Goal: Task Accomplishment & Management: Contribute content

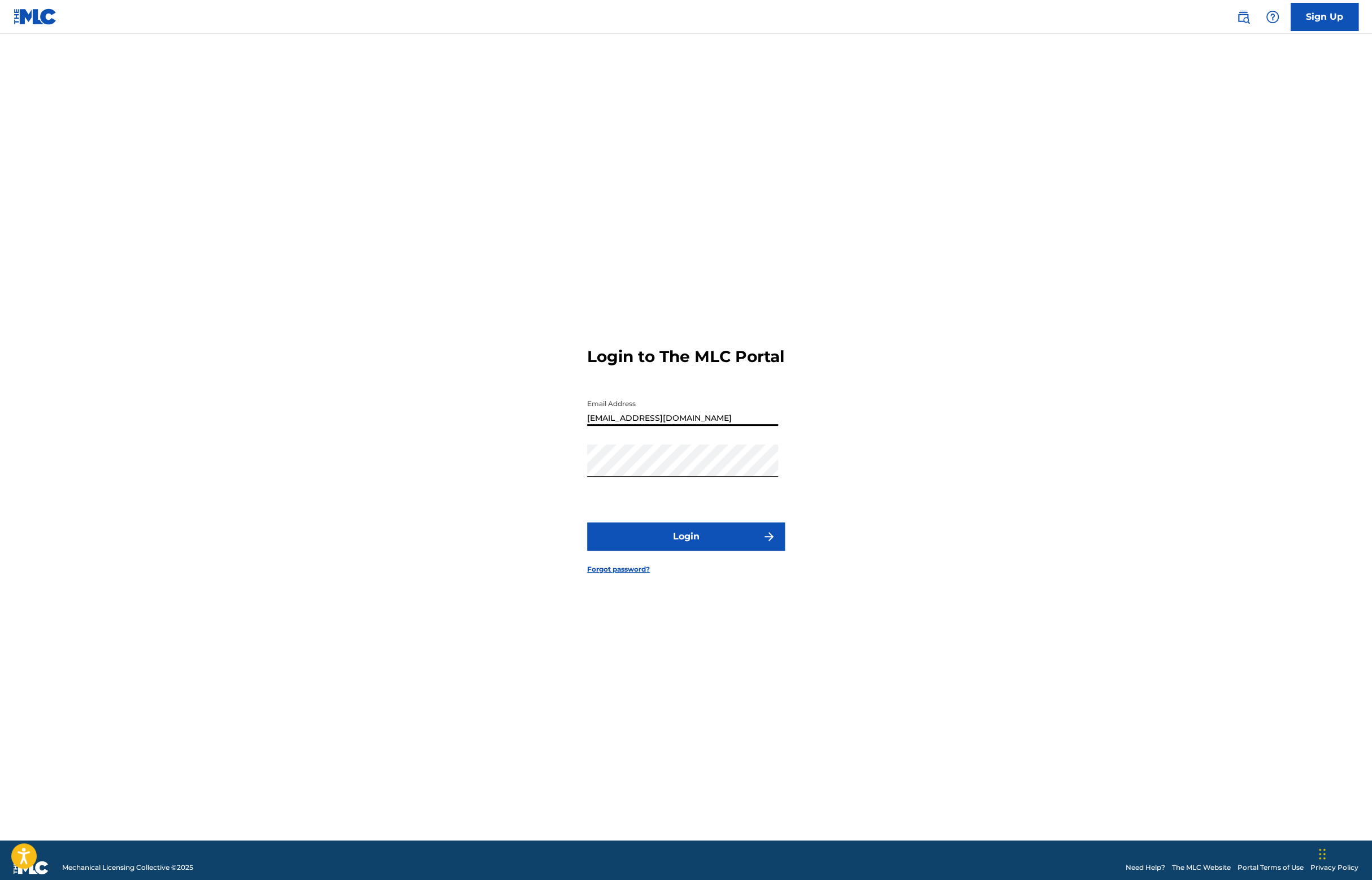
type input "[EMAIL_ADDRESS][DOMAIN_NAME]"
click at [677, 546] on button "Login" at bounding box center [685, 537] width 198 height 29
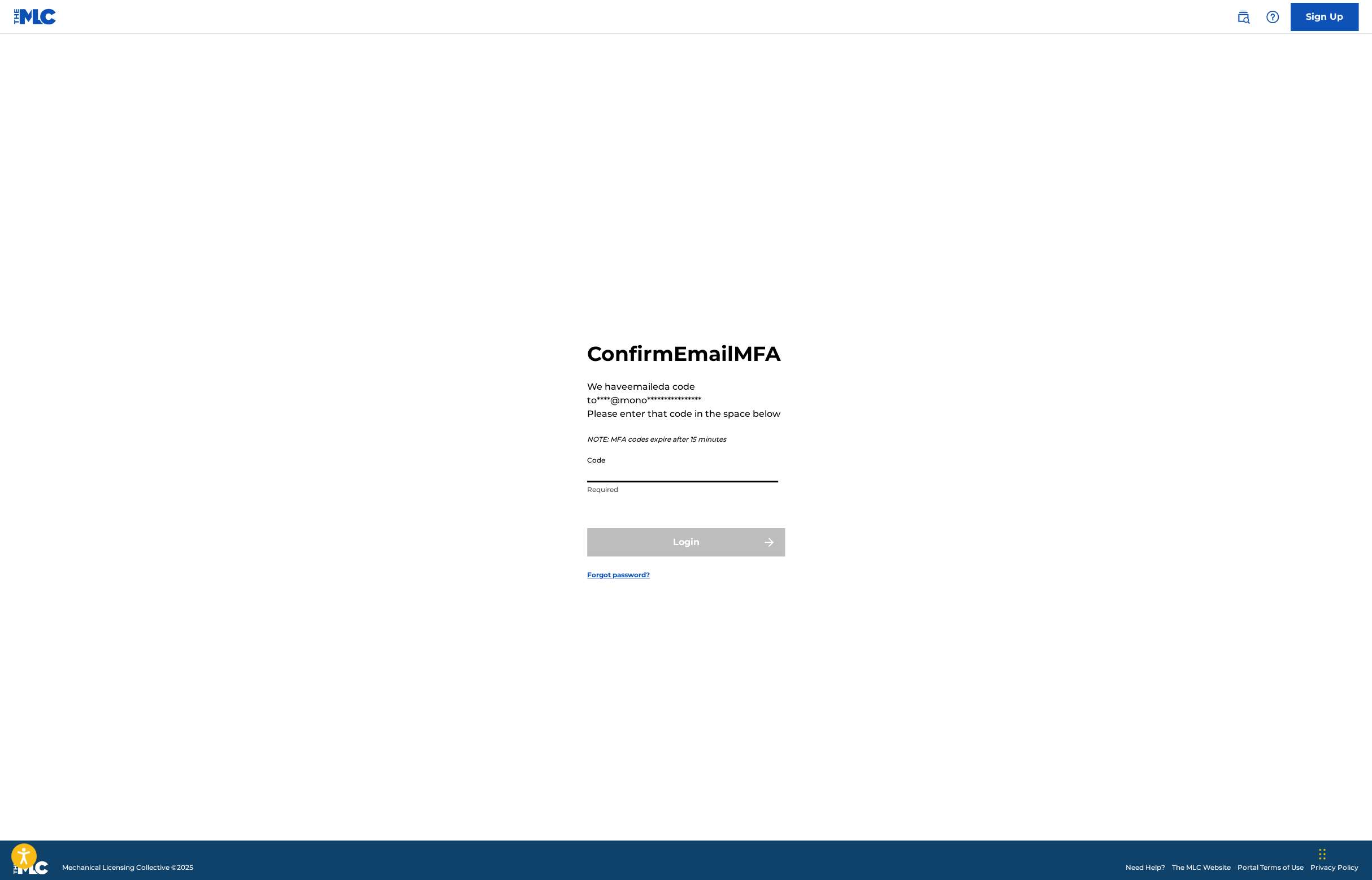
click at [710, 478] on input "Code" at bounding box center [682, 465] width 191 height 32
paste input "920949"
type input "920949"
click at [705, 544] on button "Login" at bounding box center [685, 542] width 198 height 29
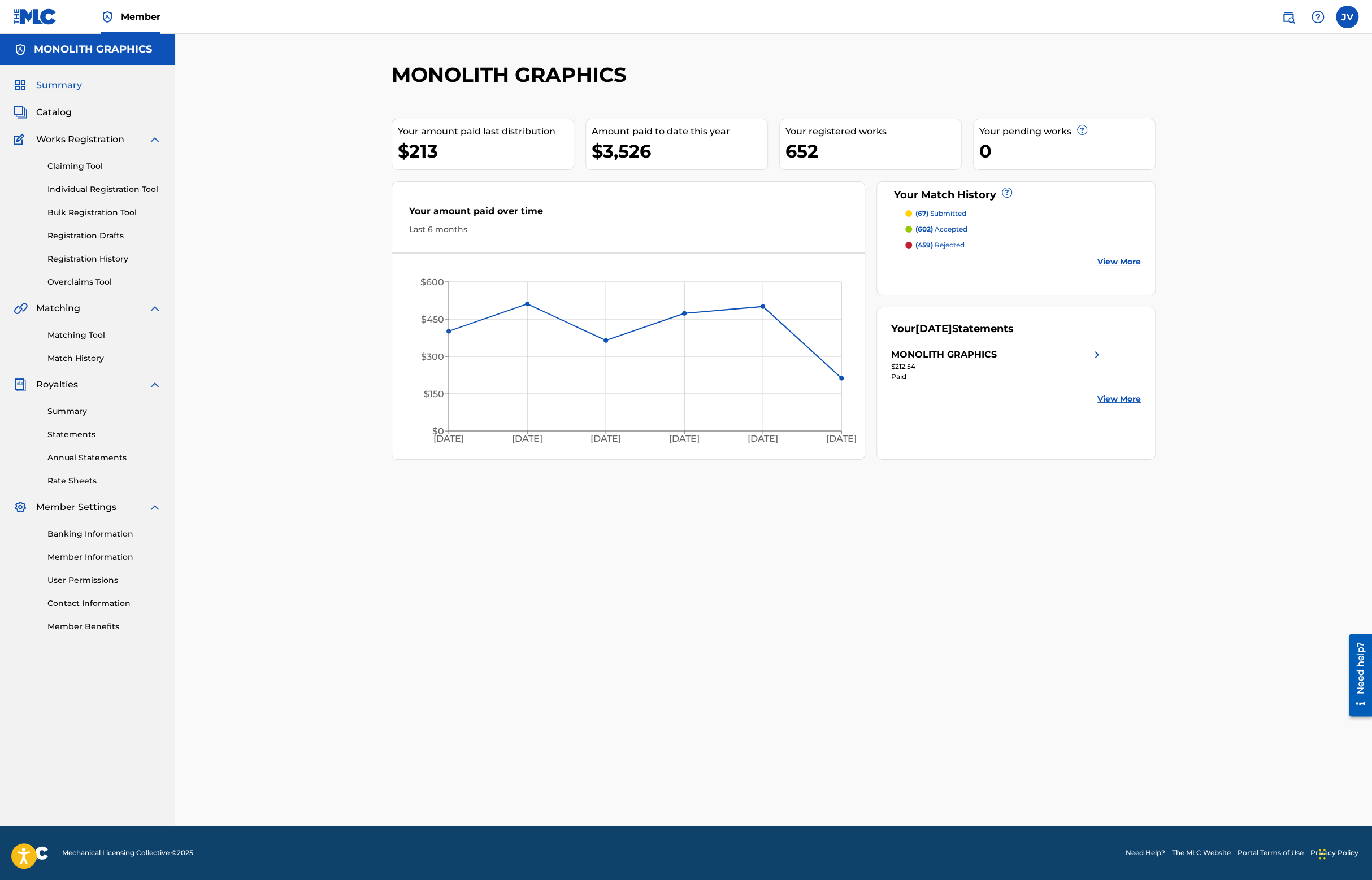
click at [58, 116] on span "Catalog" at bounding box center [54, 112] width 35 height 14
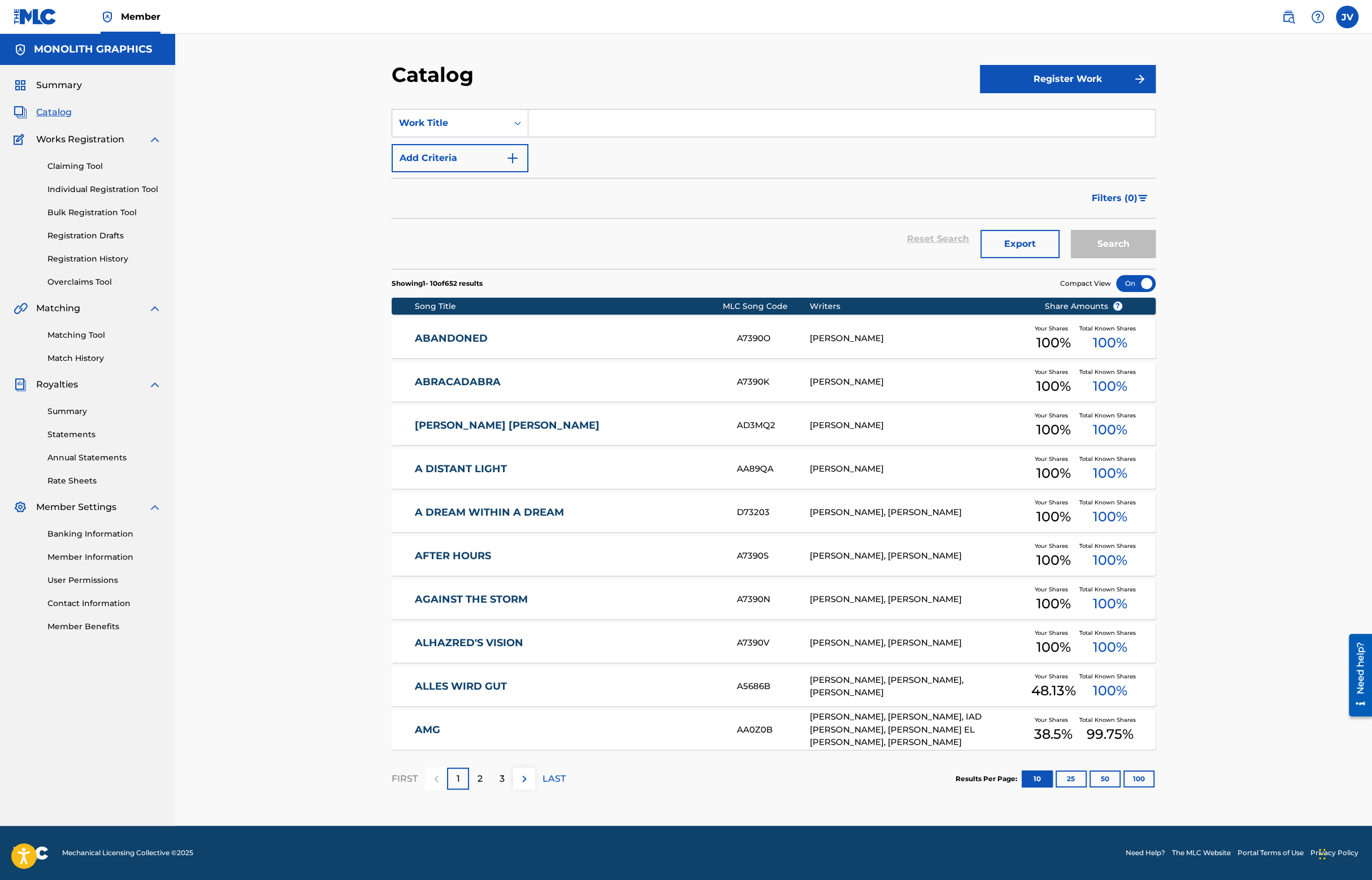
click at [563, 120] on input "Search Form" at bounding box center [842, 123] width 627 height 27
type input "forlorn"
click at [1071, 230] on button "Search" at bounding box center [1113, 244] width 85 height 29
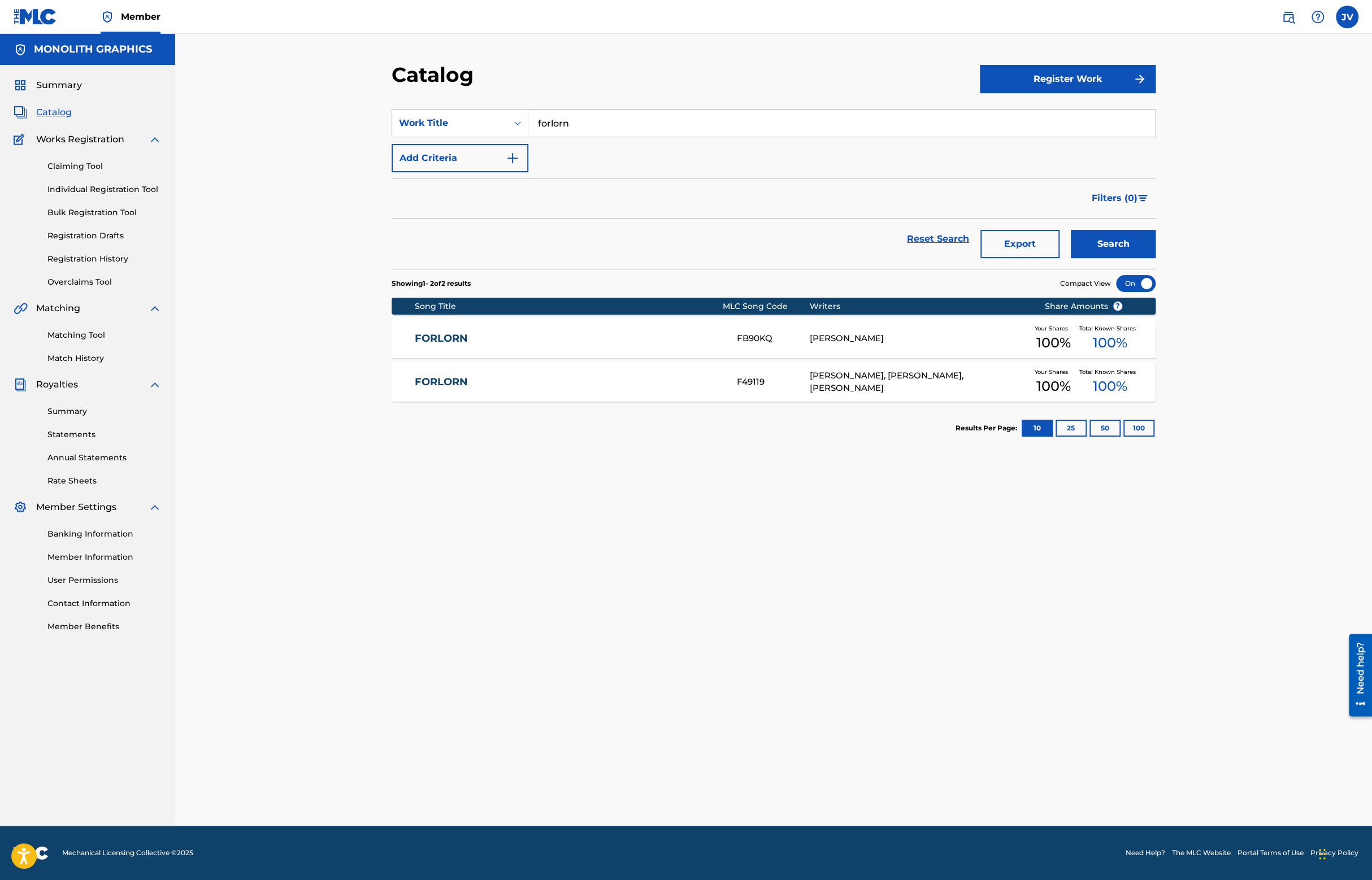
click at [738, 339] on div "FB90KQ" at bounding box center [773, 338] width 72 height 13
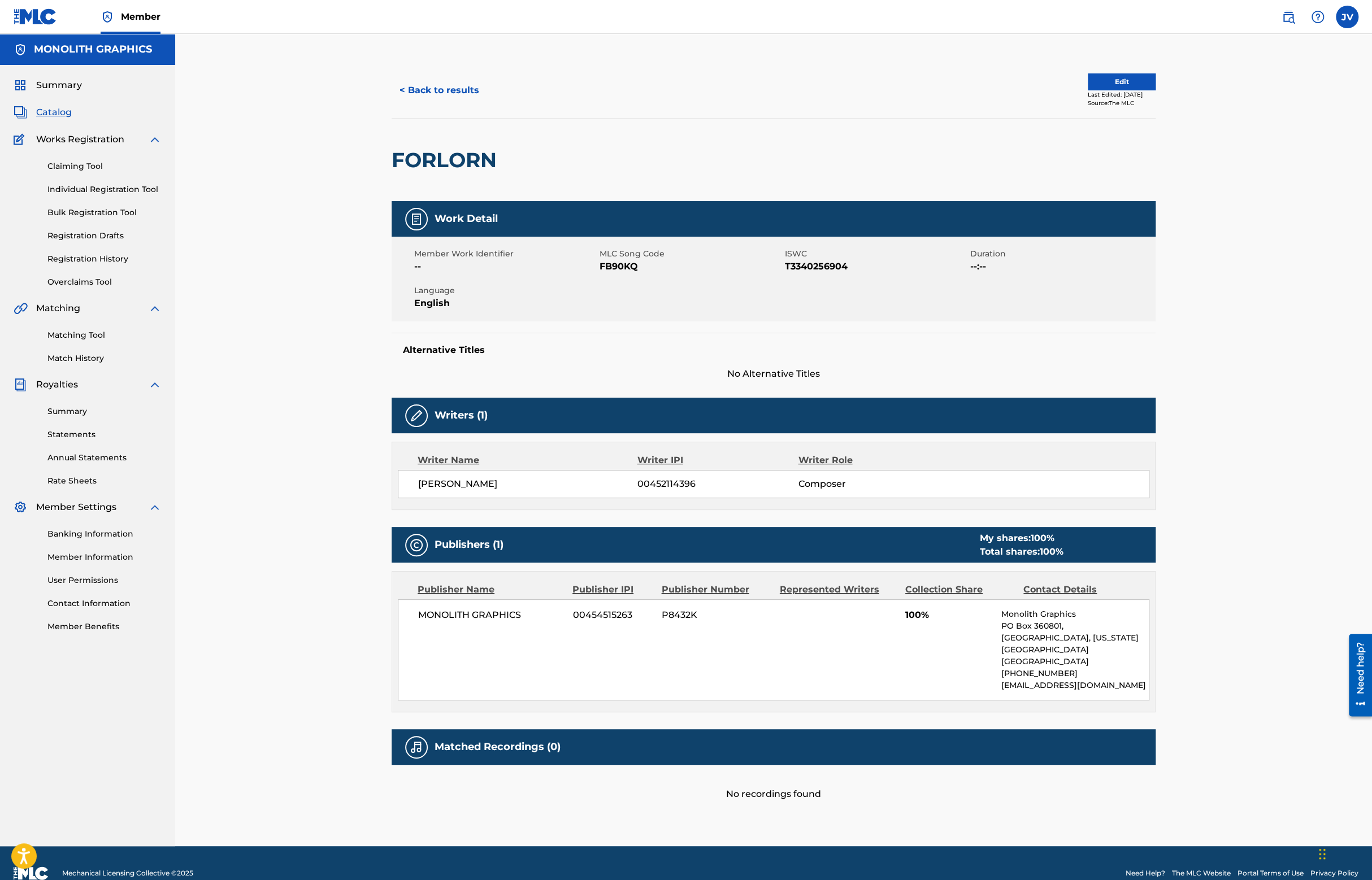
click at [1088, 86] on button "Edit" at bounding box center [1122, 82] width 68 height 17
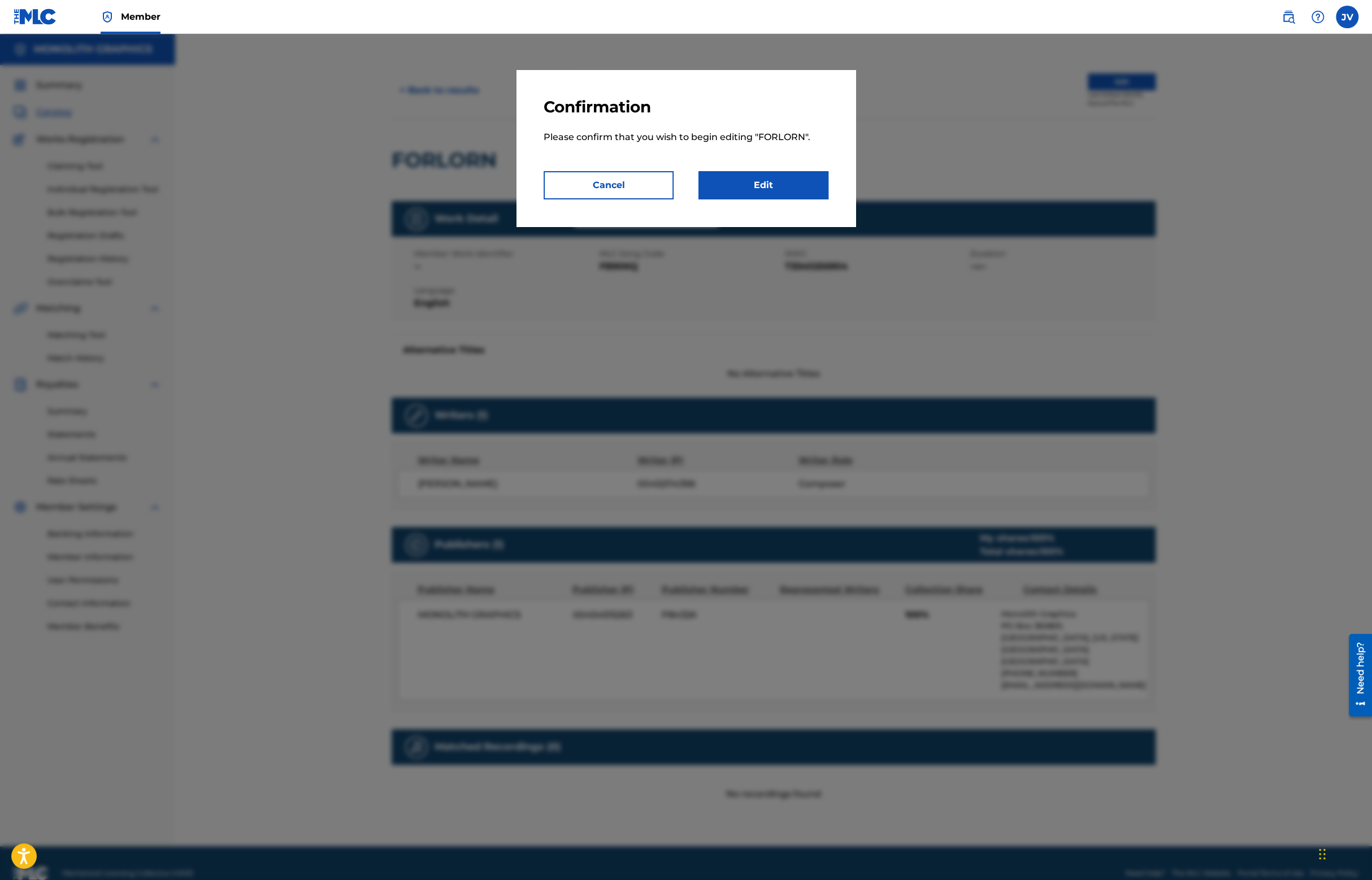
click at [714, 187] on link "Edit" at bounding box center [763, 186] width 130 height 29
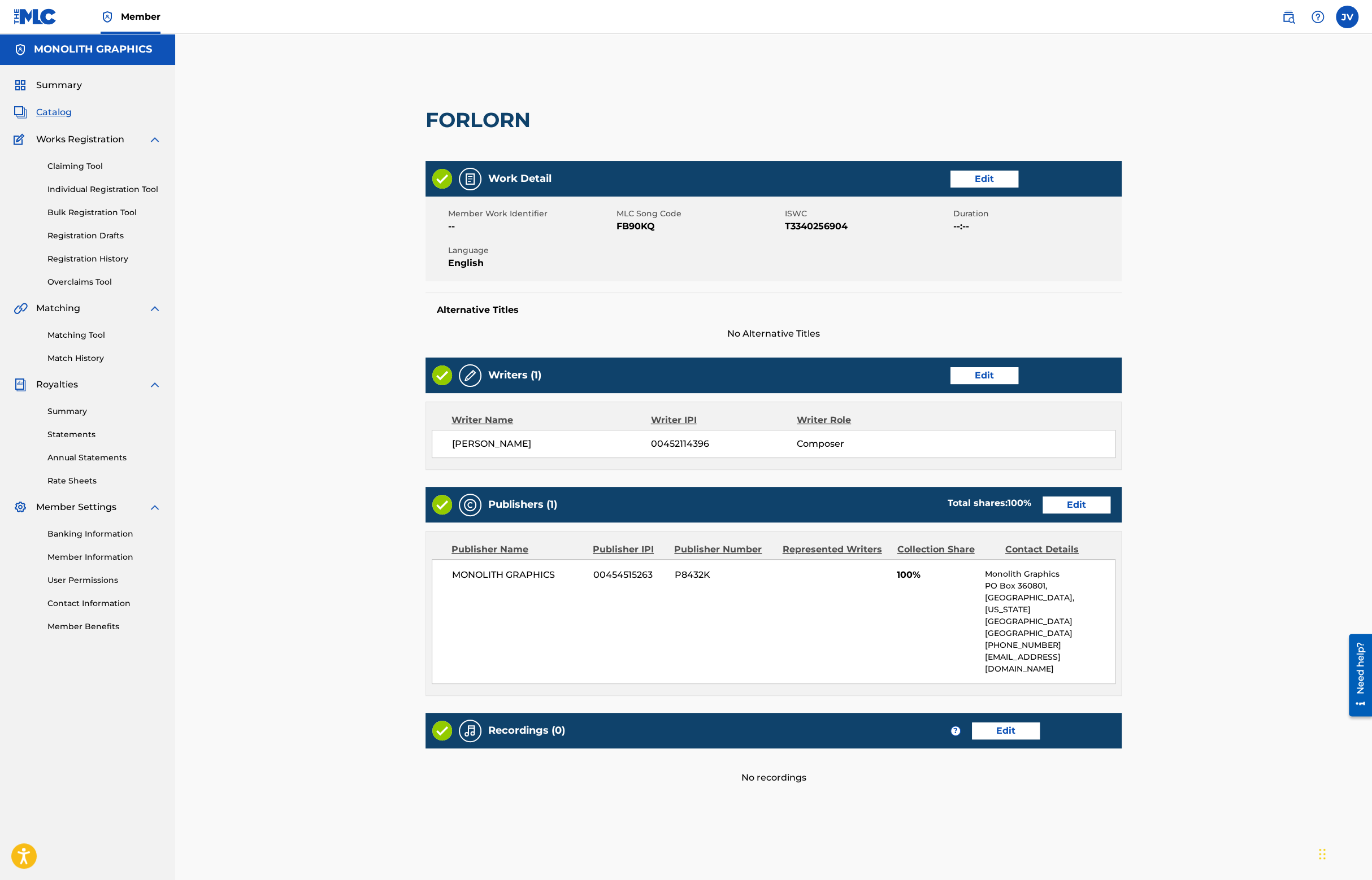
click at [1094, 499] on link "Edit" at bounding box center [1076, 505] width 68 height 17
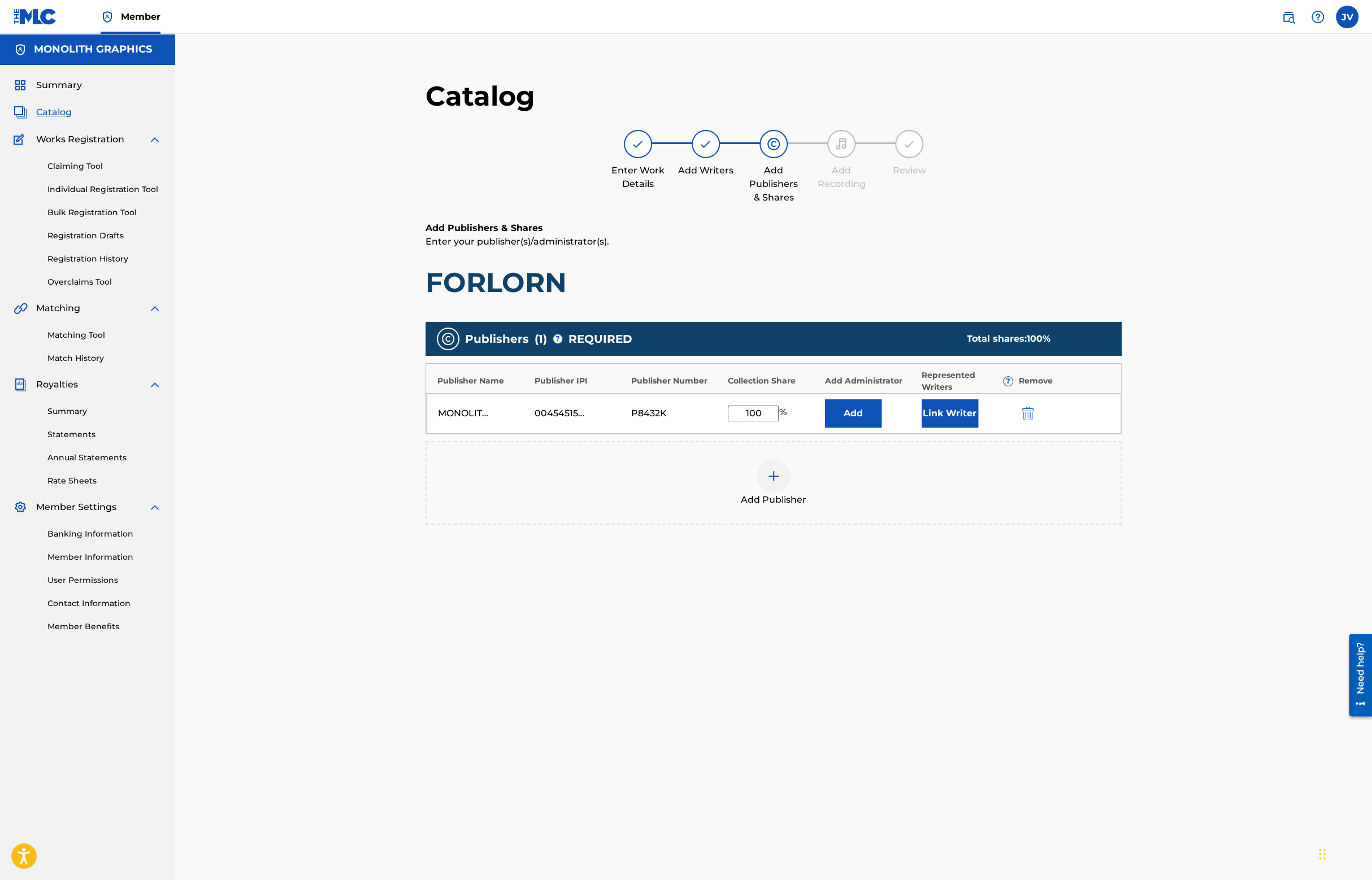
click at [936, 417] on button "Link Writer" at bounding box center [949, 414] width 56 height 29
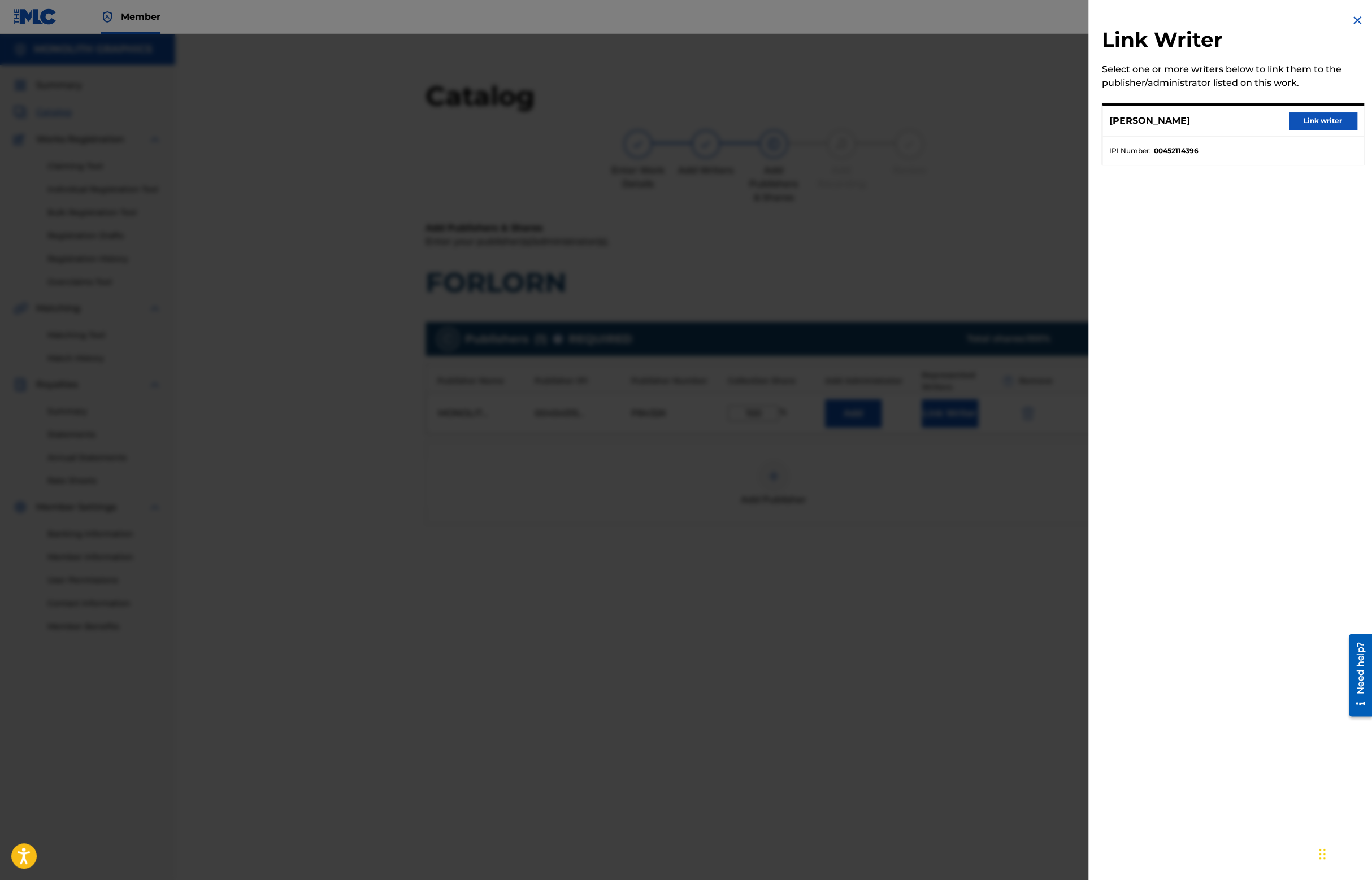
click at [1309, 120] on button "Link writer" at bounding box center [1323, 120] width 68 height 17
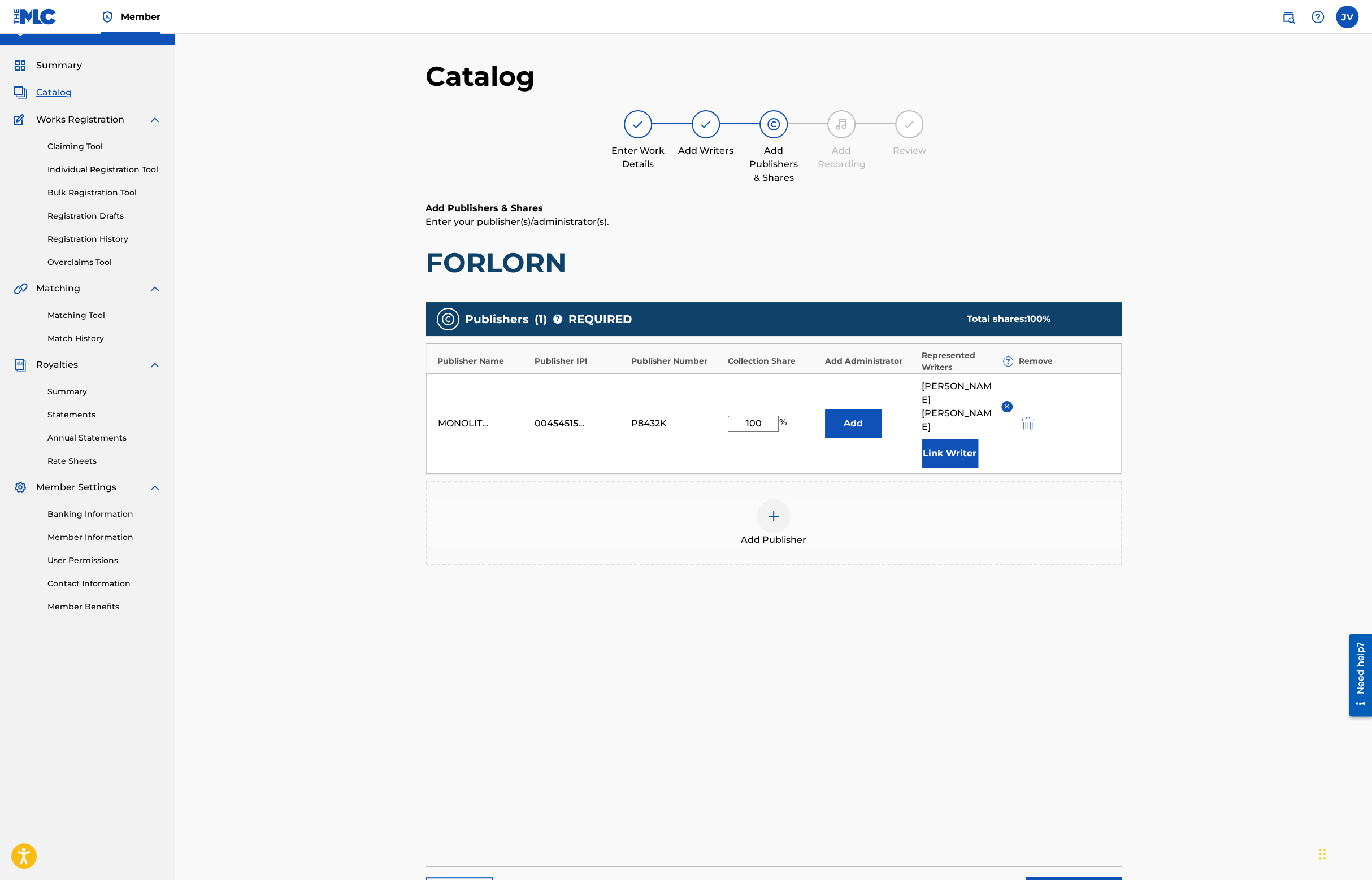
scroll to position [116, 0]
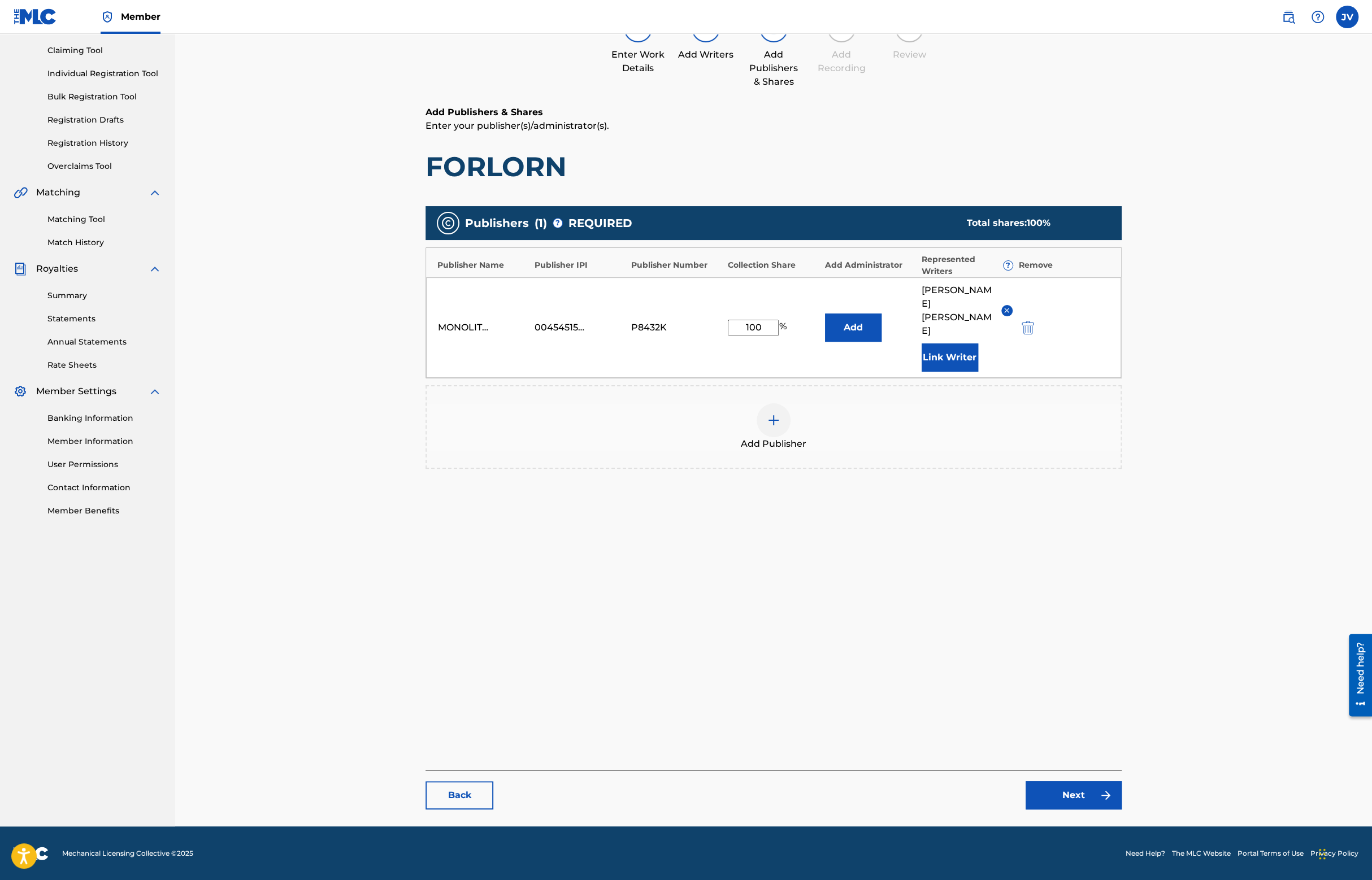
click at [1045, 801] on link "Next" at bounding box center [1073, 795] width 96 height 29
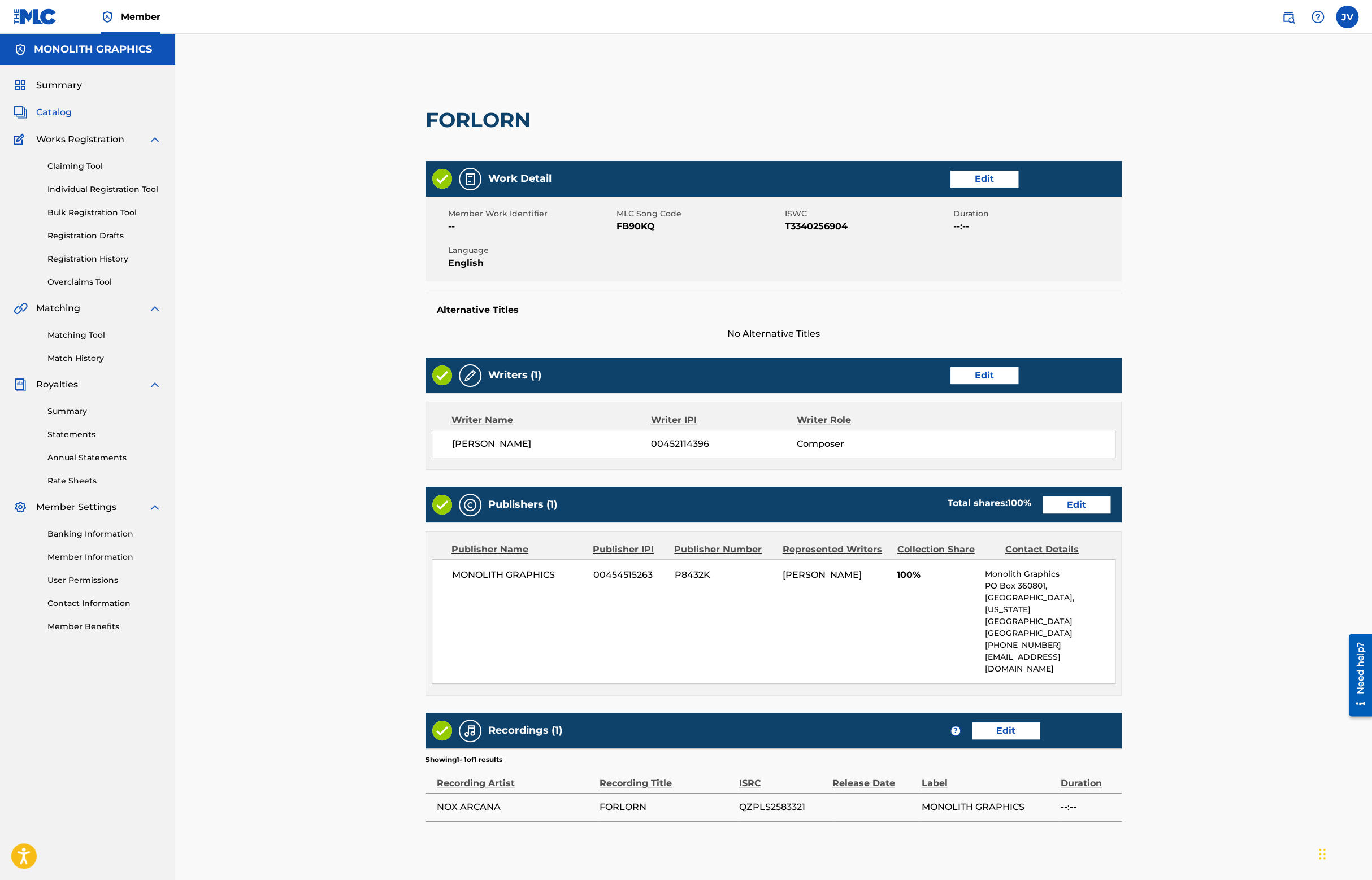
click at [1000, 722] on link "Edit" at bounding box center [1006, 731] width 68 height 17
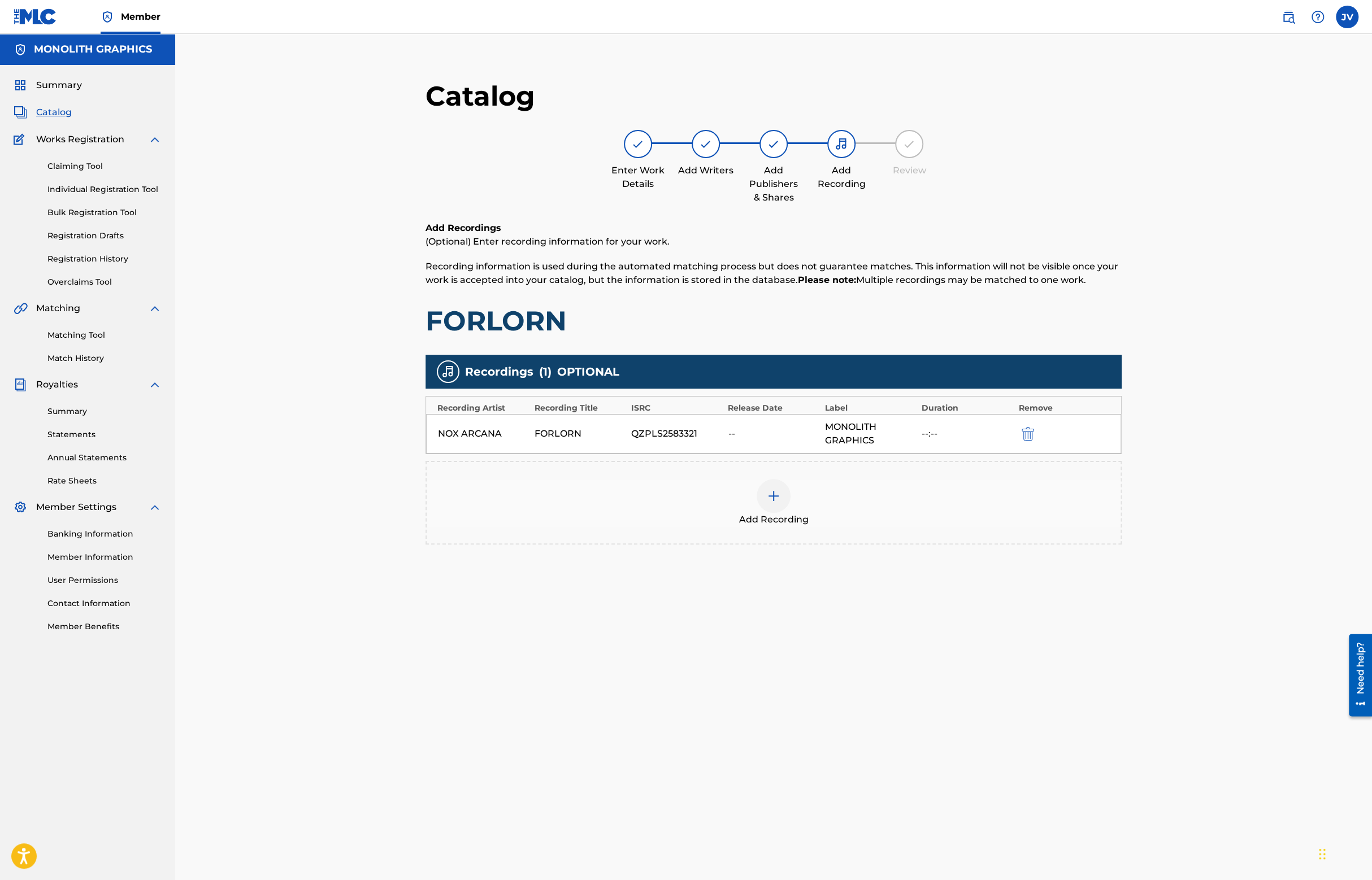
scroll to position [116, 0]
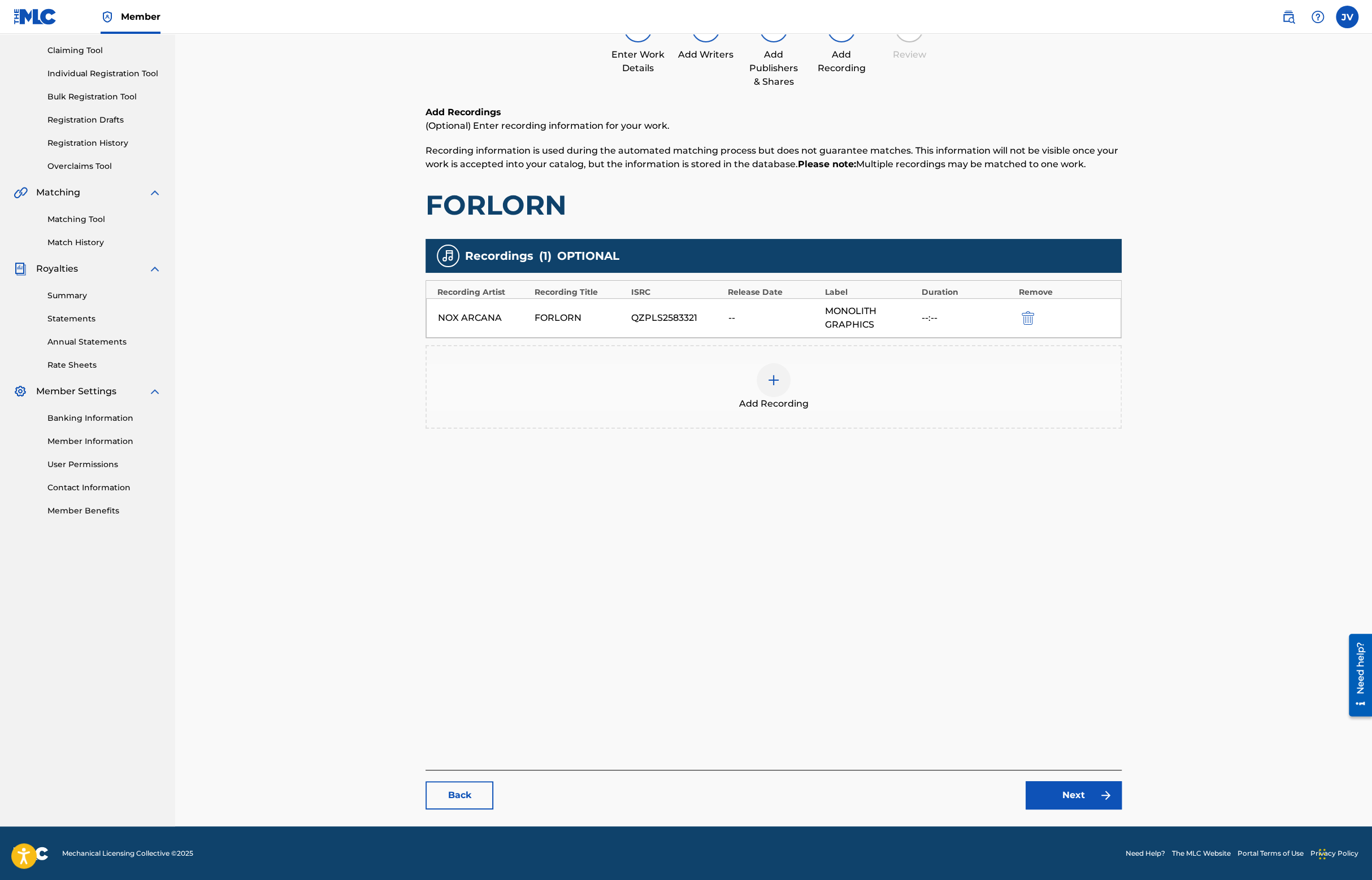
click at [1080, 793] on link "Next" at bounding box center [1073, 795] width 96 height 29
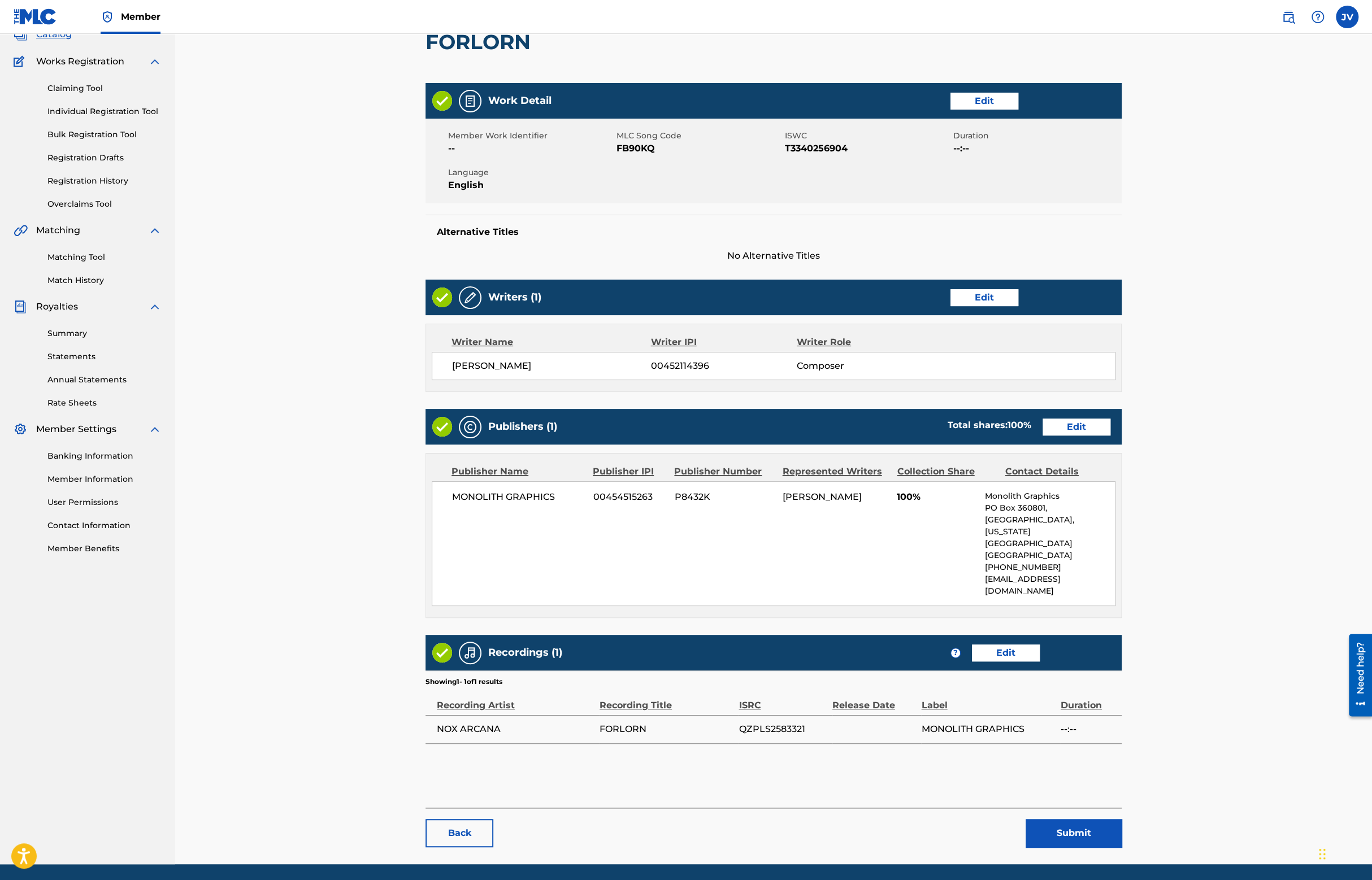
scroll to position [116, 0]
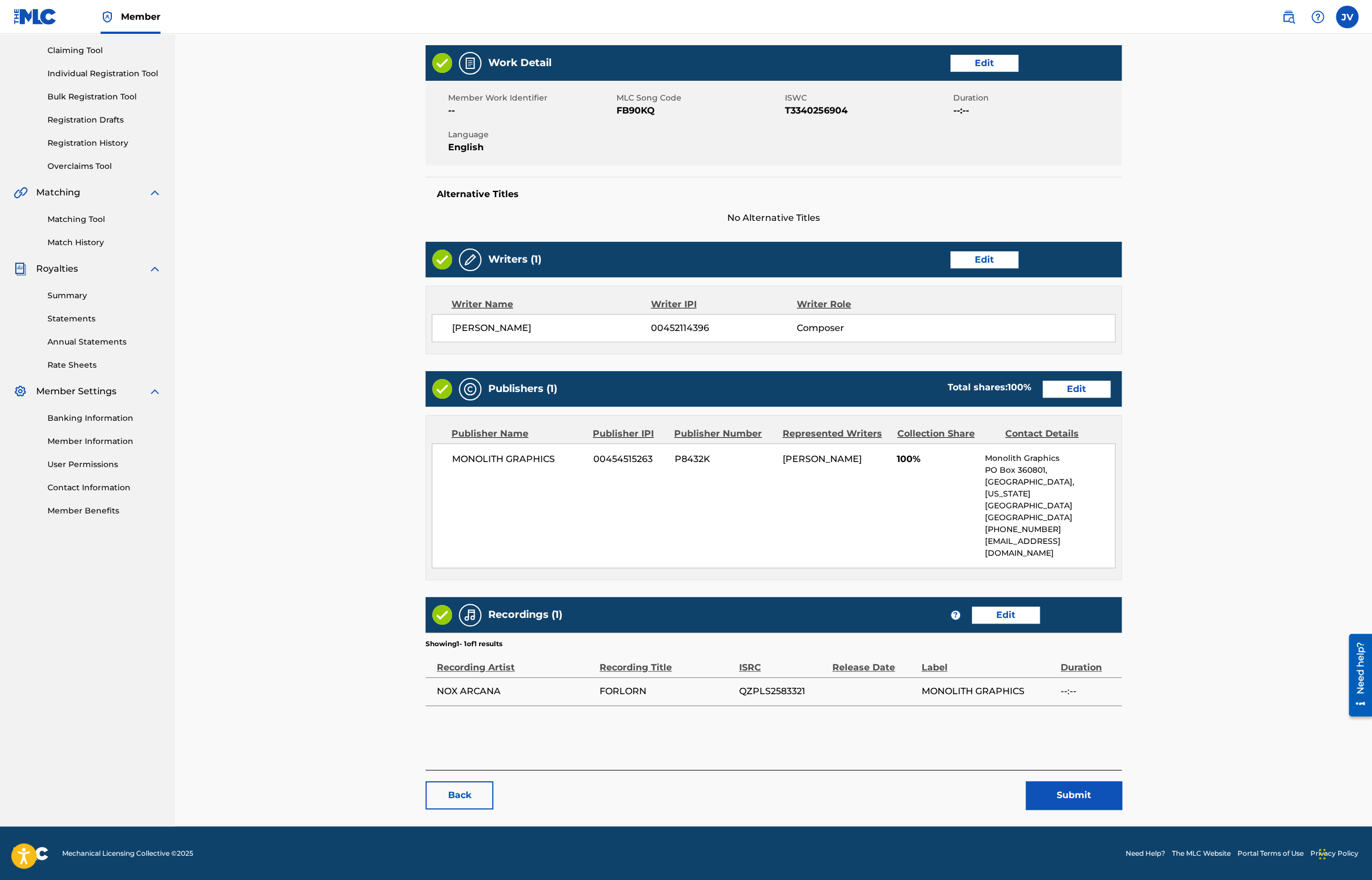
click at [1057, 789] on button "Submit" at bounding box center [1073, 795] width 96 height 29
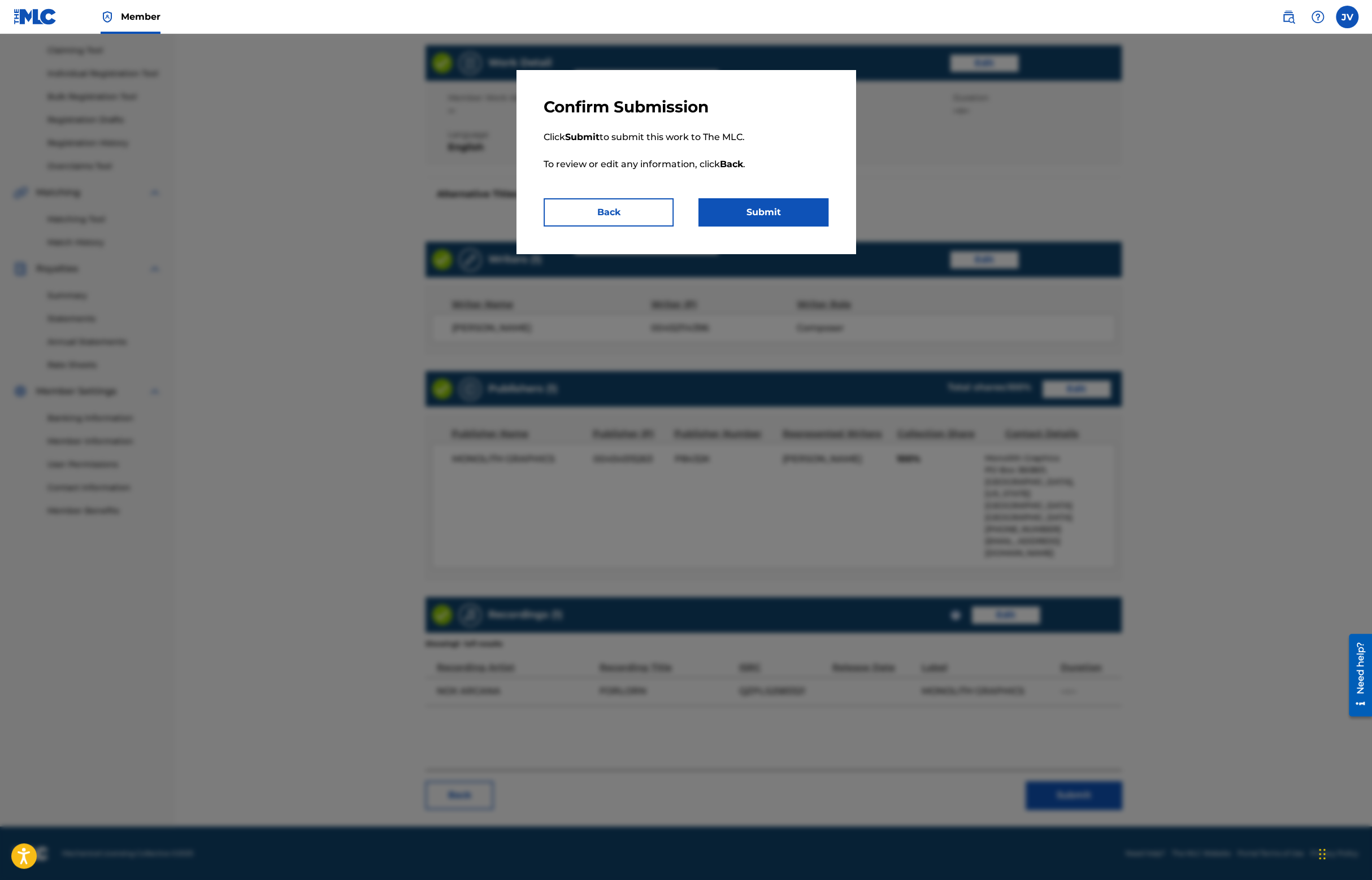
click at [744, 222] on button "Submit" at bounding box center [763, 213] width 130 height 29
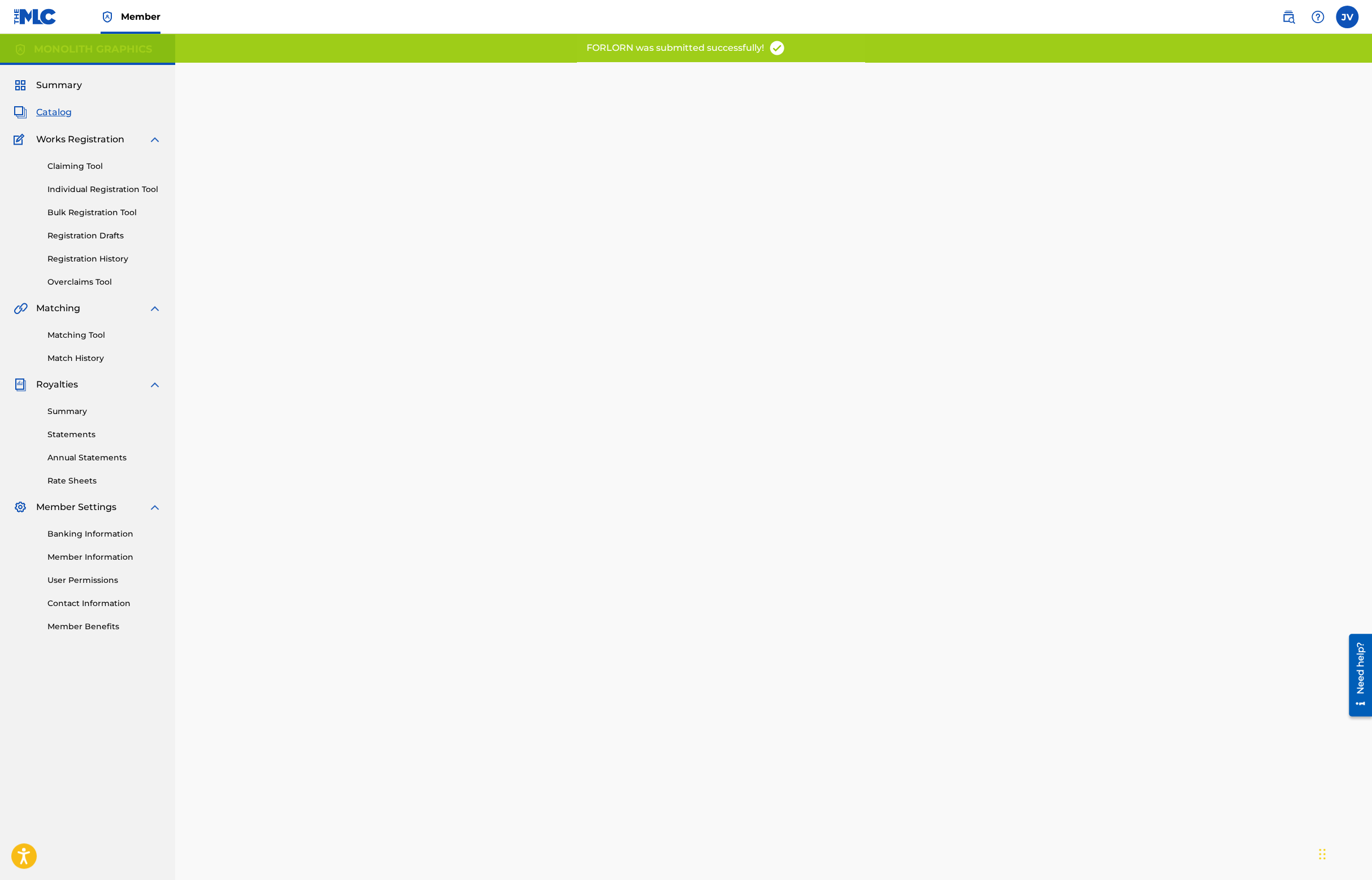
click at [58, 111] on span "Catalog" at bounding box center [54, 112] width 35 height 14
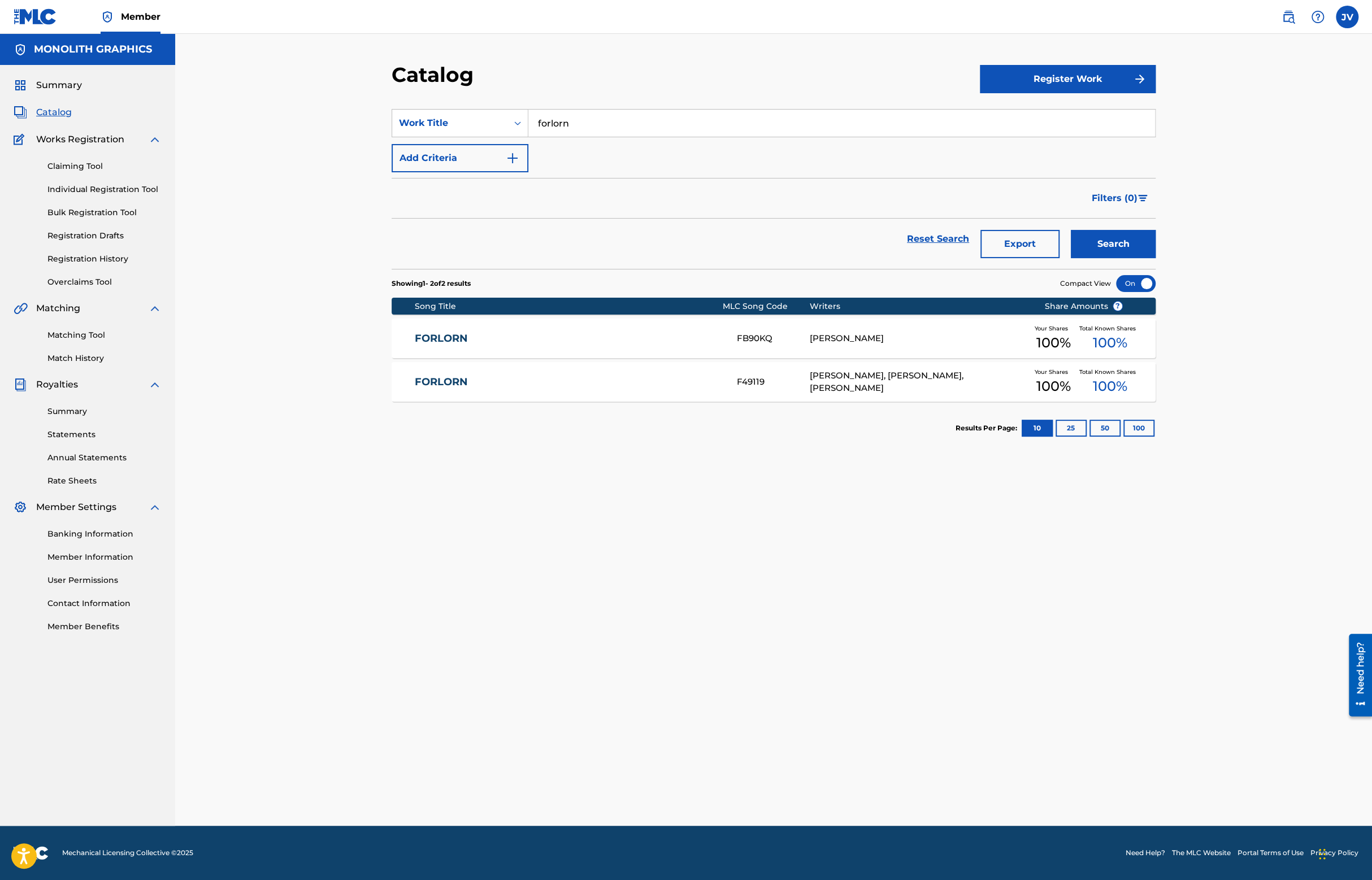
click at [541, 121] on input "forlorn" at bounding box center [842, 123] width 627 height 27
type input "pandora's curse"
click at [564, 149] on strong "pandora's" at bounding box center [561, 148] width 46 height 11
click at [1105, 243] on button "Search" at bounding box center [1113, 244] width 85 height 29
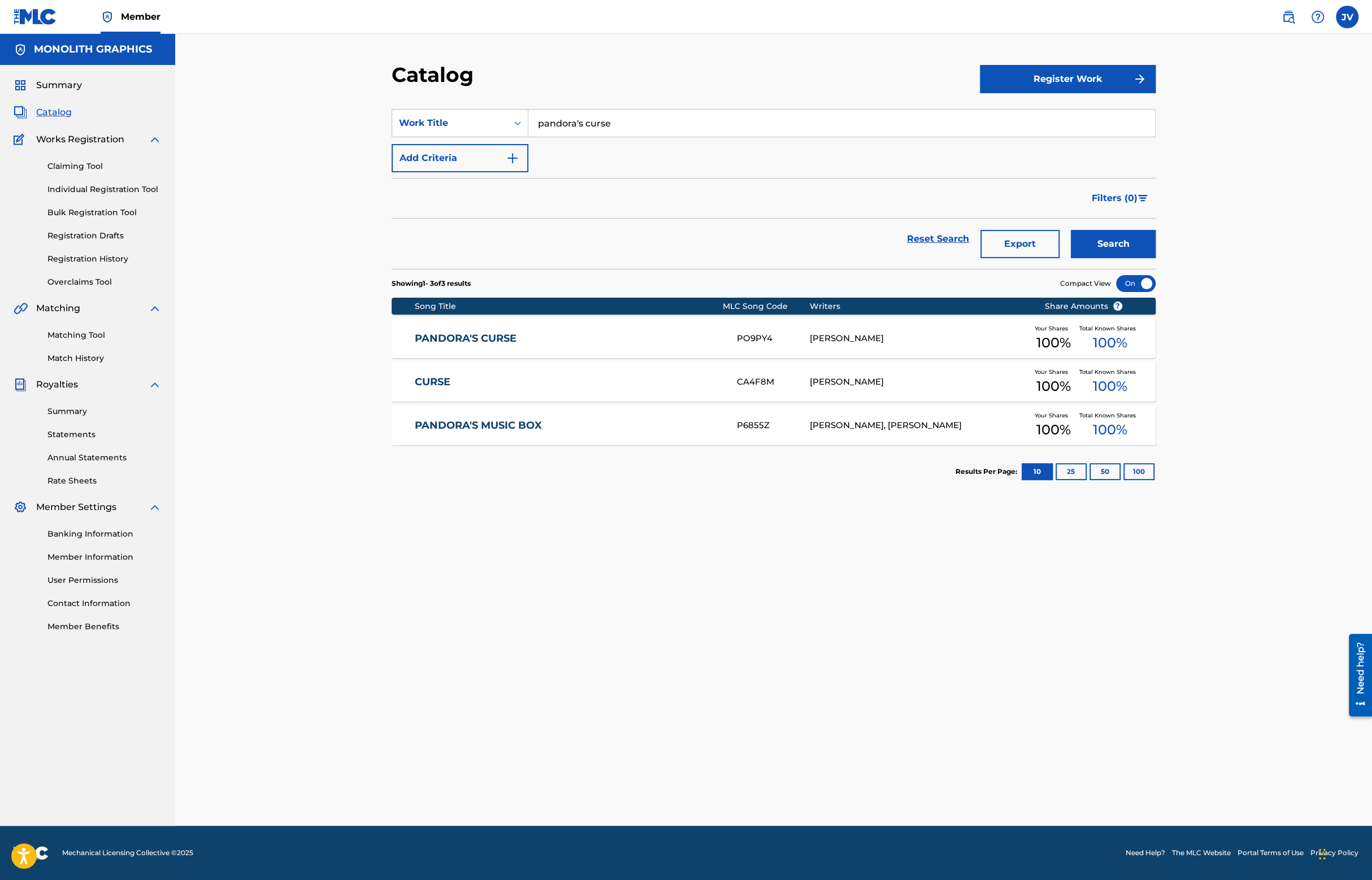
click at [825, 342] on div "[PERSON_NAME]" at bounding box center [919, 338] width 218 height 13
